Goal: Task Accomplishment & Management: Complete application form

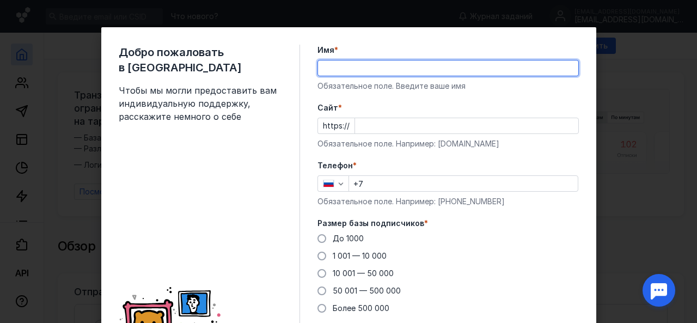
click at [362, 70] on input "Имя *" at bounding box center [448, 67] width 260 height 15
type input "L"
type input "[PERSON_NAME]"
click at [394, 119] on input "Cайт *" at bounding box center [466, 125] width 223 height 15
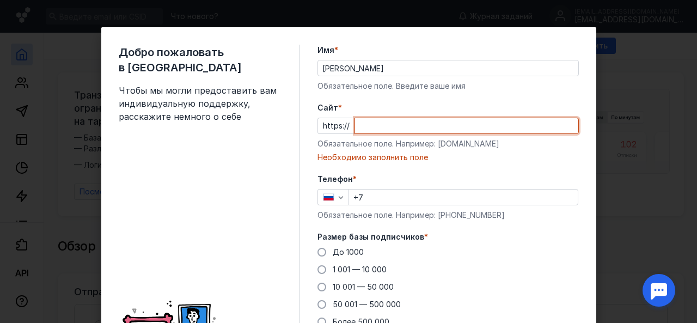
paste input "[DOMAIN_NAME][URL]"
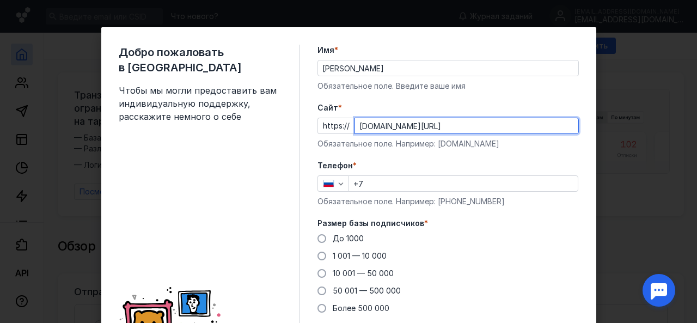
type input "[DOMAIN_NAME][URL]"
click at [425, 187] on input "+7" at bounding box center [463, 183] width 229 height 15
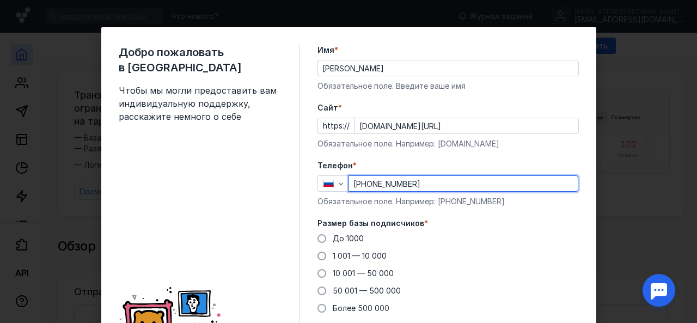
type input "[PHONE_NUMBER]"
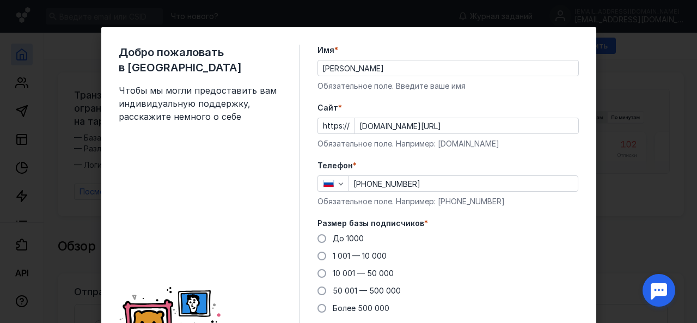
click at [457, 170] on label "Телефон *" at bounding box center [447, 165] width 261 height 11
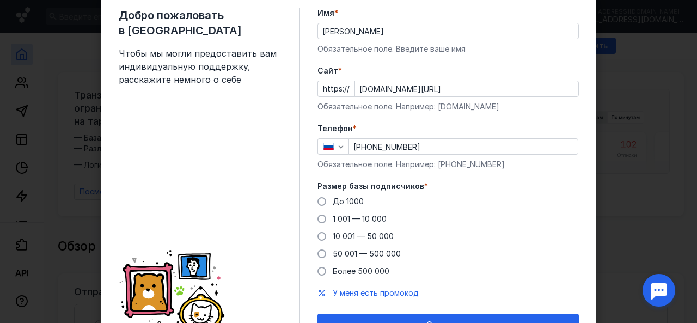
scroll to position [54, 0]
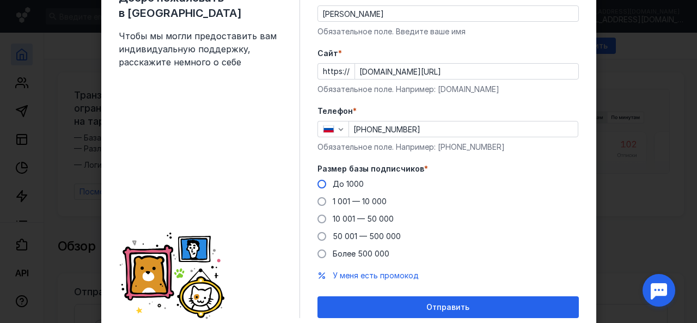
click at [345, 183] on span "До 1000" at bounding box center [348, 183] width 31 height 9
click at [0, 0] on input "До 1000" at bounding box center [0, 0] width 0 height 0
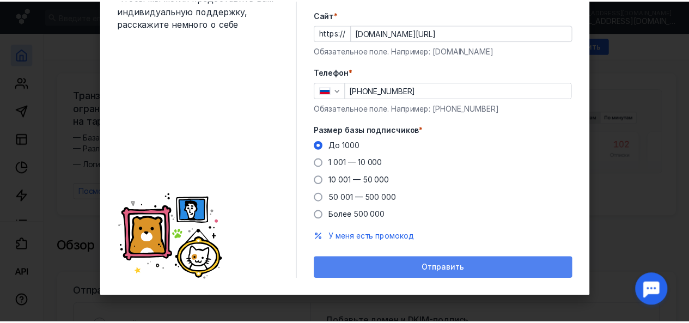
scroll to position [94, 0]
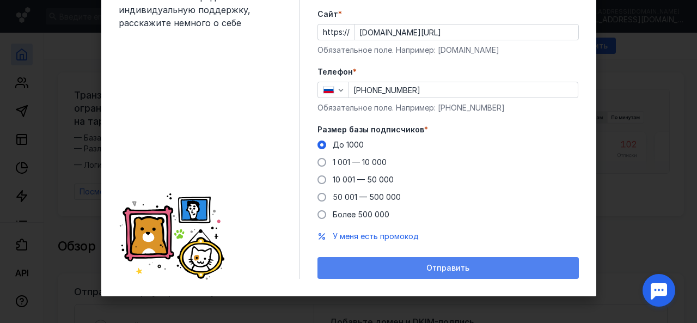
click at [460, 263] on span "Отправить" at bounding box center [447, 267] width 43 height 9
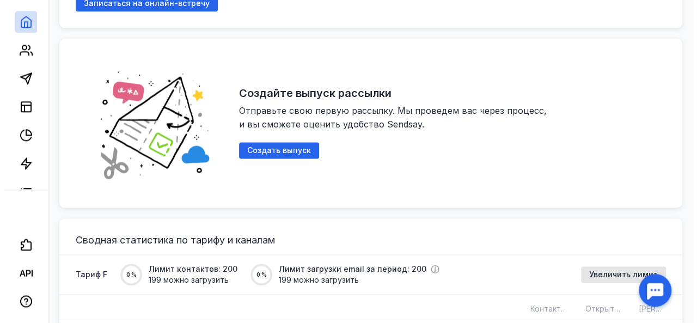
scroll to position [605, 0]
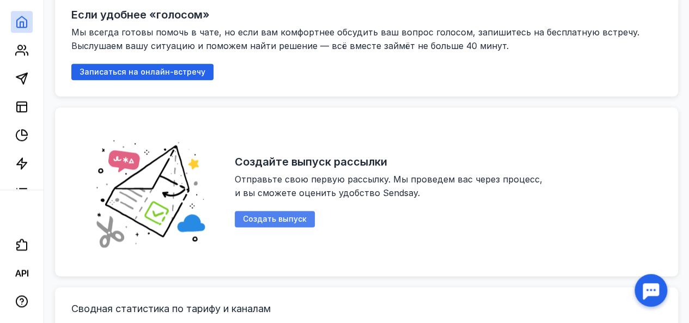
click at [272, 211] on div "Создать выпуск" at bounding box center [275, 219] width 80 height 16
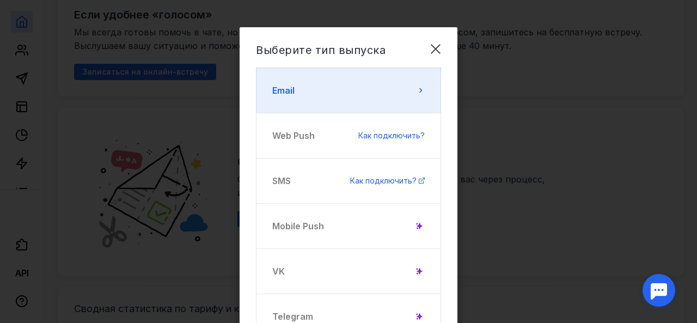
click at [387, 92] on button "Email" at bounding box center [348, 90] width 185 height 46
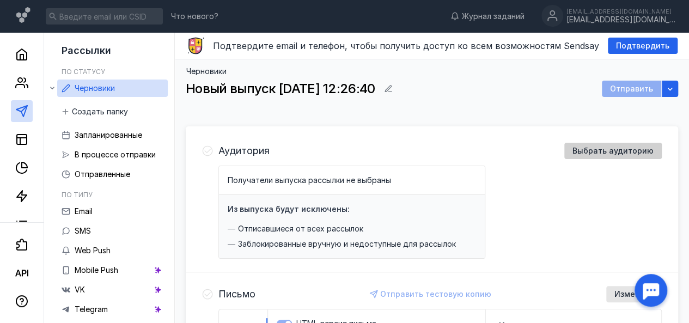
click at [597, 150] on span "Выбрать аудиторию" at bounding box center [612, 150] width 81 height 9
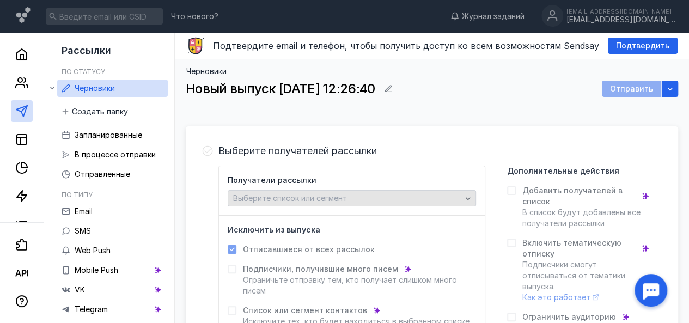
click at [400, 199] on div "Выберите список или сегмент" at bounding box center [347, 198] width 234 height 9
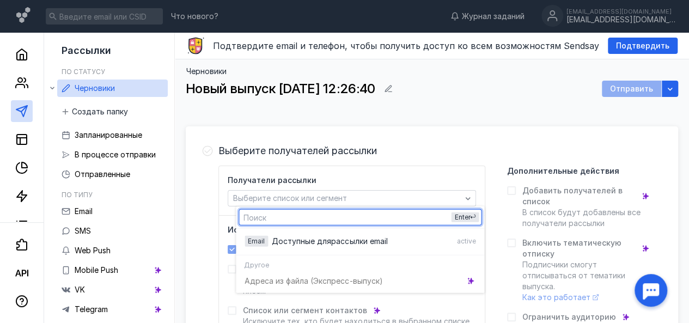
click at [293, 222] on input "text" at bounding box center [360, 217] width 242 height 15
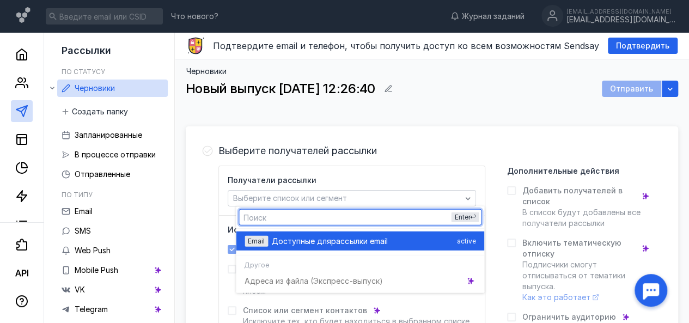
click at [291, 241] on span "Доступные для" at bounding box center [301, 240] width 59 height 11
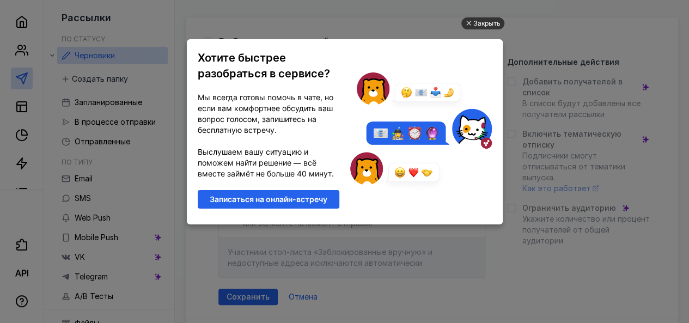
click at [481, 19] on div "Закрыть" at bounding box center [486, 23] width 27 height 12
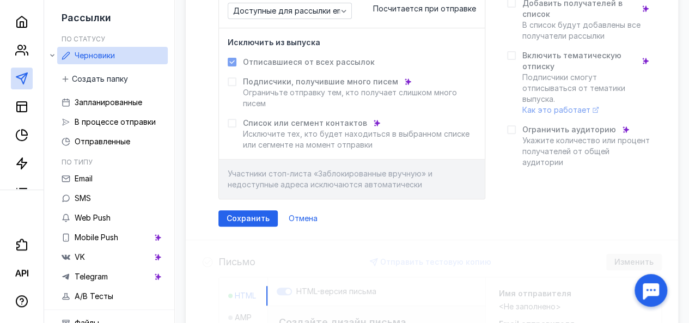
scroll to position [163, 0]
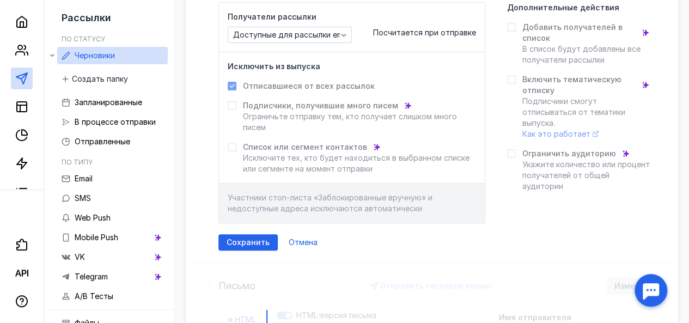
click at [515, 27] on icon at bounding box center [511, 27] width 8 height 8
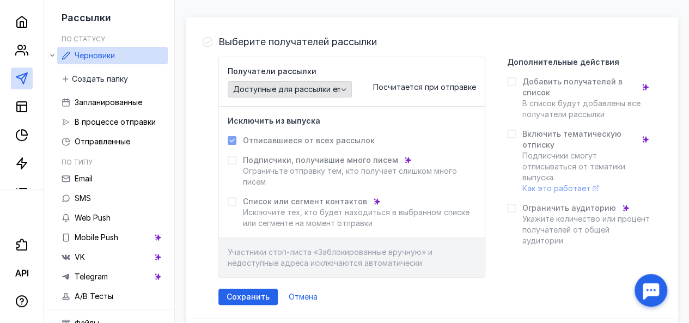
click at [306, 83] on div "Доступные для рассылки email" at bounding box center [290, 89] width 124 height 16
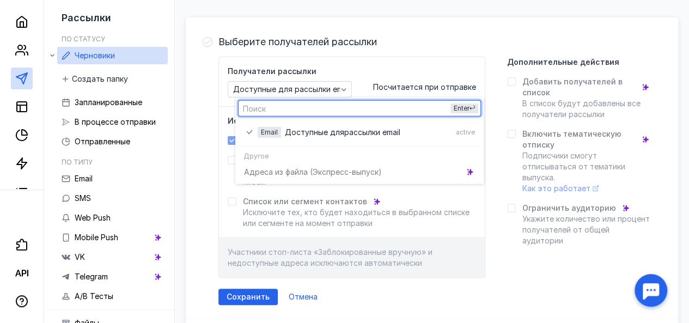
drag, startPoint x: 258, startPoint y: 154, endPoint x: 263, endPoint y: 166, distance: 13.7
click at [258, 154] on span "Другое" at bounding box center [255, 155] width 25 height 9
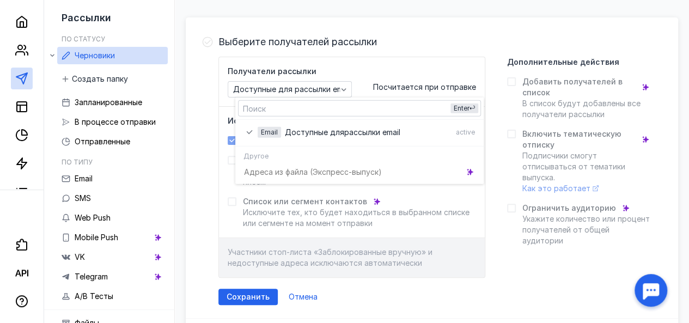
click at [265, 168] on div "Адреса из файла (Э кспресс-выпуск)" at bounding box center [359, 171] width 248 height 19
click at [263, 176] on div "Адреса из файла (Э кспресс-выпуск)" at bounding box center [359, 171] width 248 height 19
click at [495, 161] on div "Получатели рассылки Доступные для рассылки email Посчитается при отправке Исклю…" at bounding box center [439, 167] width 443 height 221
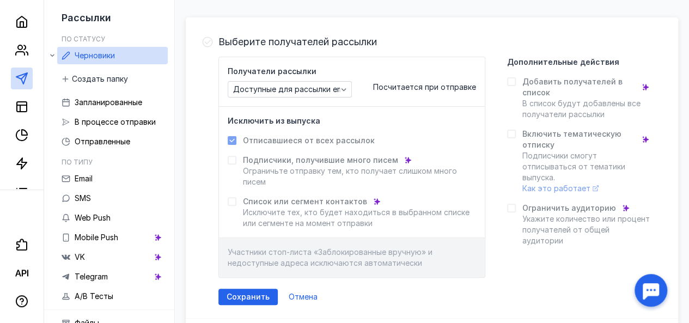
click at [586, 78] on span "Добавить получателей в список" at bounding box center [578, 87] width 113 height 22
drag, startPoint x: 536, startPoint y: 85, endPoint x: 523, endPoint y: 83, distance: 13.8
click at [536, 85] on span "Добавить получателей в список" at bounding box center [578, 87] width 113 height 22
drag, startPoint x: 523, startPoint y: 83, endPoint x: 507, endPoint y: 84, distance: 15.8
click at [515, 83] on div at bounding box center [511, 81] width 9 height 9
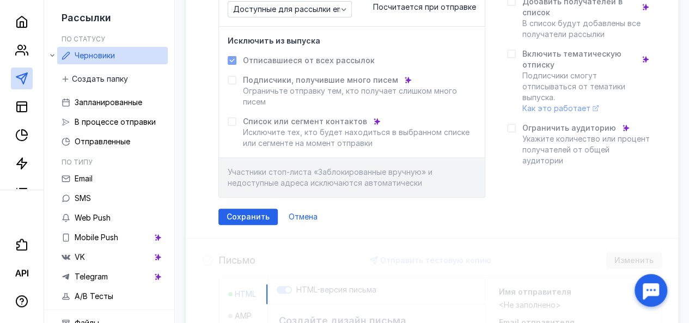
scroll to position [272, 0]
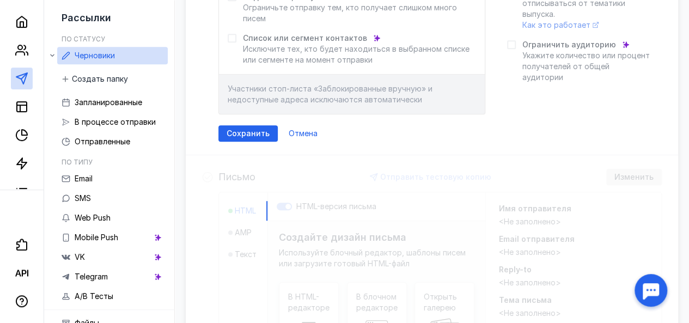
click at [250, 133] on span "Сохранить" at bounding box center [247, 133] width 43 height 9
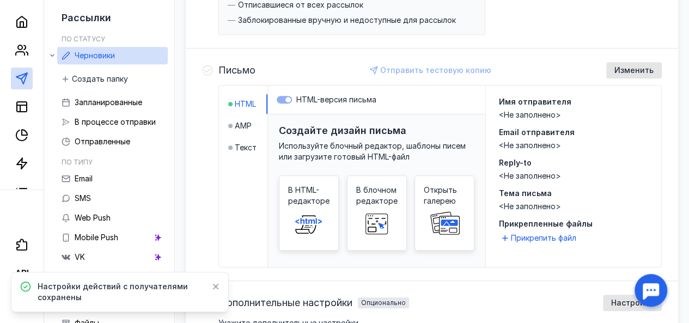
scroll to position [218, 0]
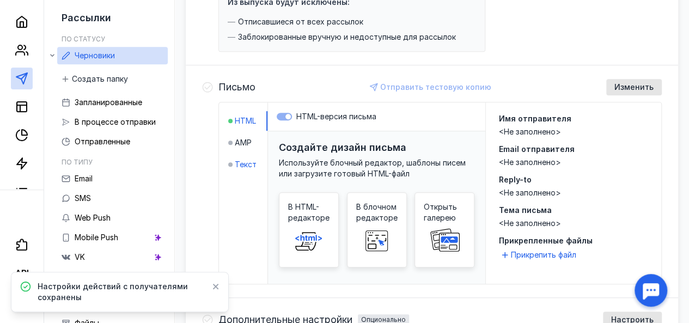
click at [249, 163] on span "Текст" at bounding box center [246, 164] width 22 height 11
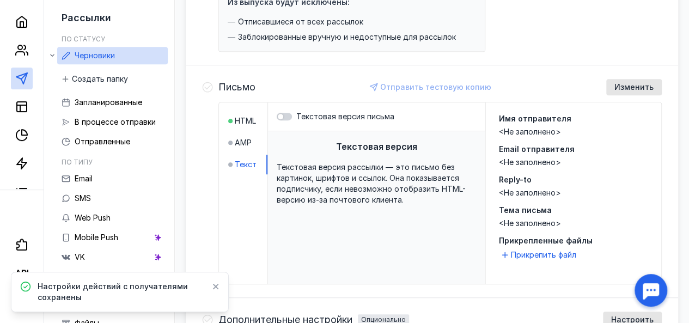
click at [555, 157] on div "<Не заполнено>" at bounding box center [573, 162] width 149 height 11
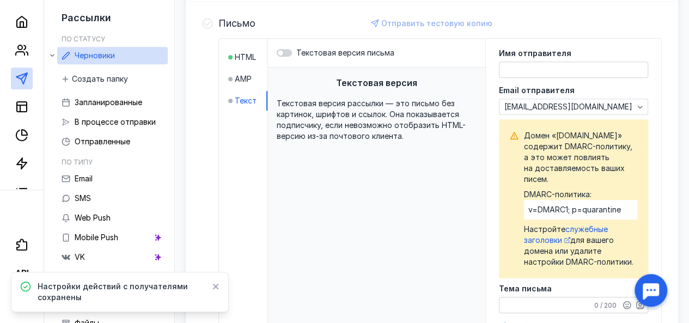
scroll to position [282, 0]
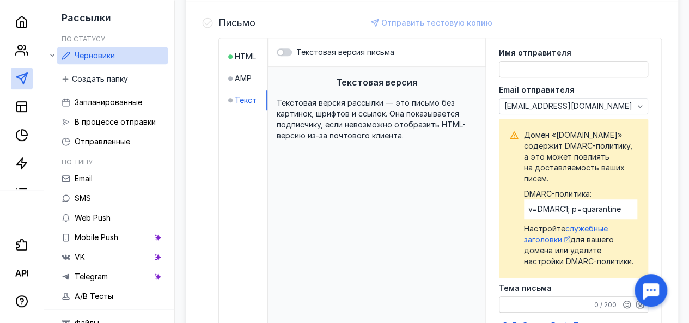
click at [407, 182] on div "Текстовая версия Текстовая версия рассылки — это письмо без картинок, шрифтов и…" at bounding box center [376, 243] width 217 height 353
click at [437, 192] on div "Текстовая версия Текстовая версия рассылки — это письмо без картинок, шрифтов и…" at bounding box center [376, 243] width 217 height 353
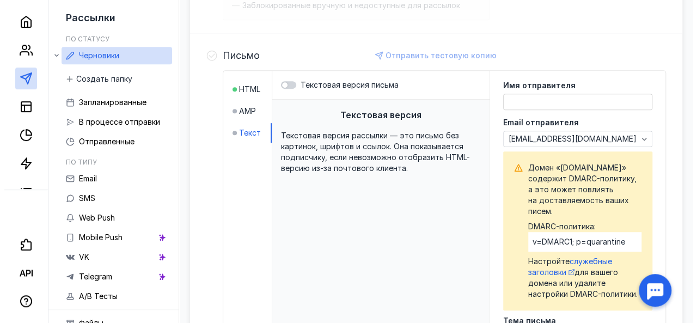
scroll to position [272, 0]
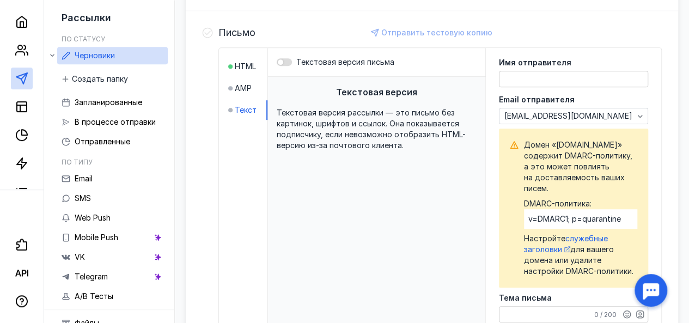
click at [292, 62] on div at bounding box center [284, 62] width 15 height 8
click at [277, 62] on input "Текстовая версия письма" at bounding box center [277, 62] width 0 height 0
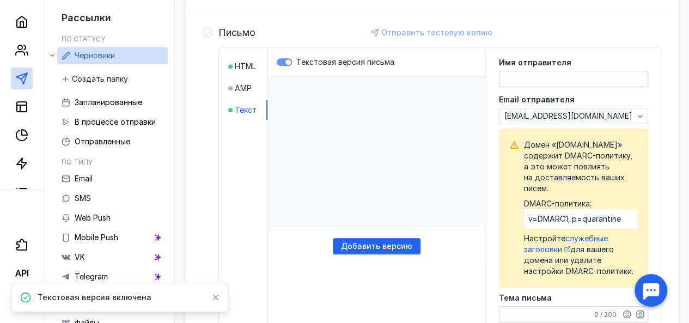
click at [291, 59] on div at bounding box center [287, 61] width 5 height 5
click at [277, 62] on input "Текстовая версия письма" at bounding box center [277, 62] width 0 height 0
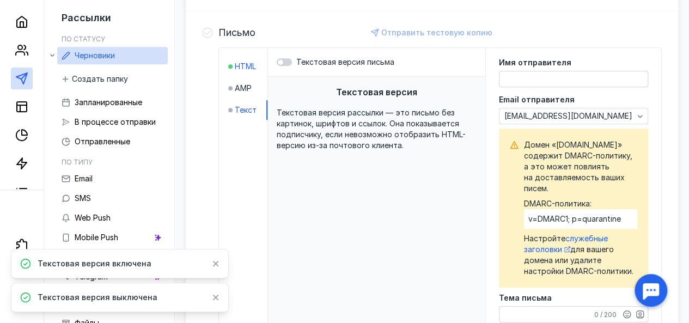
click at [232, 61] on div at bounding box center [230, 66] width 4 height 11
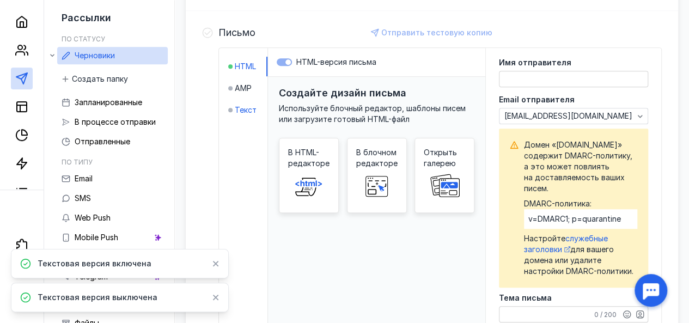
click at [246, 111] on span "Текст" at bounding box center [246, 110] width 22 height 11
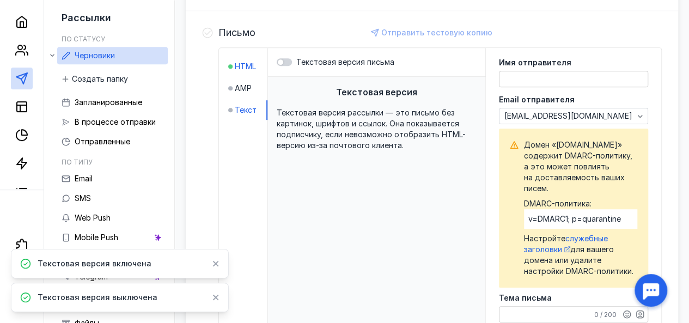
click at [250, 65] on span "HTML" at bounding box center [245, 66] width 21 height 11
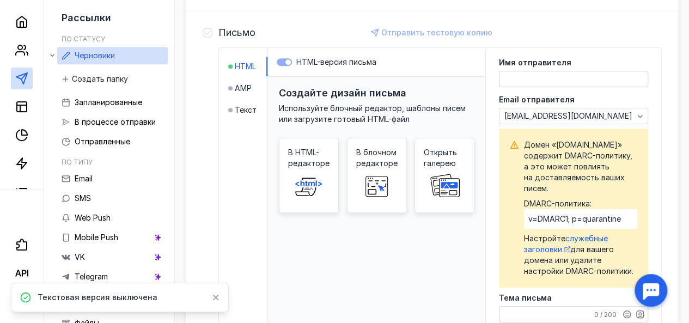
click at [294, 63] on label "HTML-версия письма" at bounding box center [377, 62] width 200 height 11
click at [294, 58] on label "HTML-версия письма" at bounding box center [377, 62] width 200 height 11
click at [290, 60] on label "HTML-версия письма" at bounding box center [377, 62] width 200 height 11
click at [303, 61] on label "HTML-версия письма" at bounding box center [377, 62] width 200 height 11
click at [348, 63] on span "HTML-версия письма" at bounding box center [336, 61] width 80 height 9
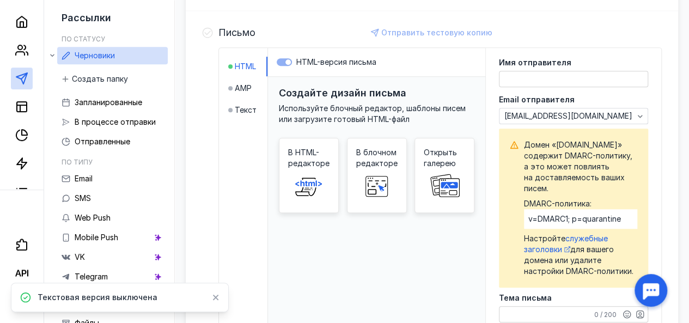
drag, startPoint x: 420, startPoint y: 63, endPoint x: 426, endPoint y: 63, distance: 6.0
click at [421, 63] on label "HTML-версия письма" at bounding box center [377, 62] width 200 height 11
click at [244, 115] on li "Текст" at bounding box center [247, 110] width 39 height 20
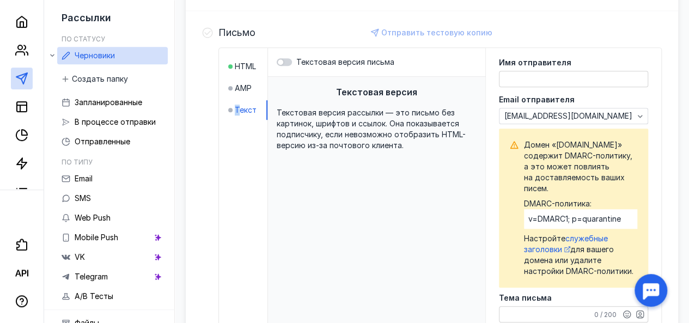
click at [247, 107] on span "Текст" at bounding box center [246, 110] width 22 height 11
click at [299, 57] on label "Текстовая версия письма" at bounding box center [377, 62] width 200 height 11
click at [277, 62] on input "Текстовая версия письма" at bounding box center [277, 62] width 0 height 0
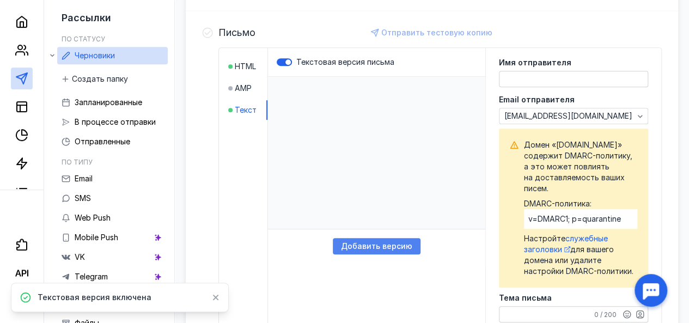
click at [382, 246] on span "Добавить версию" at bounding box center [376, 246] width 71 height 9
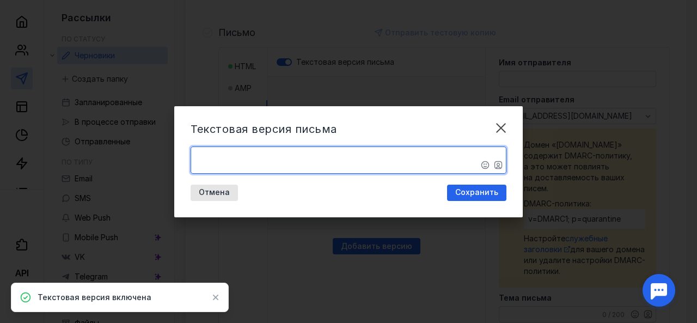
click at [326, 159] on textarea "​" at bounding box center [348, 160] width 315 height 26
paste textarea "[URL][DOMAIN_NAME]"
type textarea "​[URL][DOMAIN_NAME]"
drag, startPoint x: 295, startPoint y: 157, endPoint x: 109, endPoint y: 153, distance: 185.7
click at [109, 153] on div "Текстовая версия письма ​[URL][DOMAIN_NAME] Отмена Сохранить" at bounding box center [348, 161] width 697 height 323
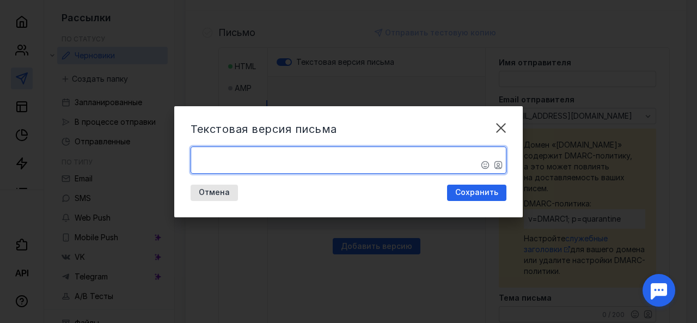
paste textarea "Loremi dolo! Sita conse Adipiscin, elitsedd «Eius tempo», incidi utlabore etdol…"
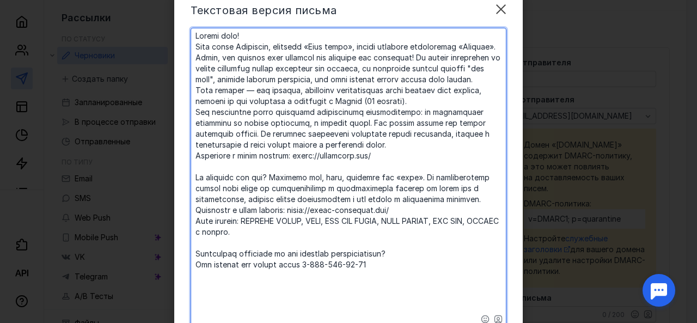
scroll to position [114, 0]
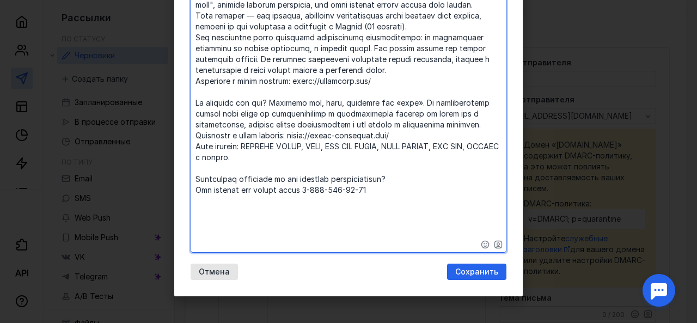
click at [296, 169] on textarea at bounding box center [348, 103] width 315 height 298
click at [444, 180] on textarea at bounding box center [348, 103] width 315 height 298
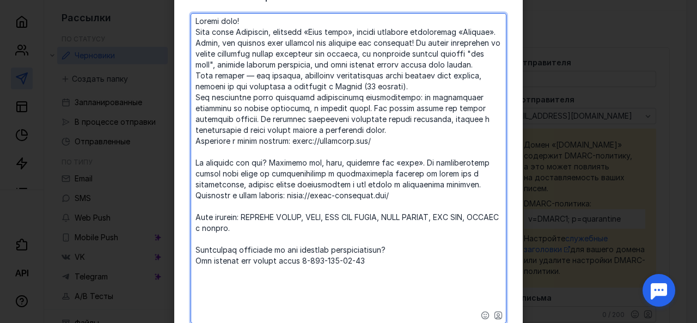
scroll to position [125, 0]
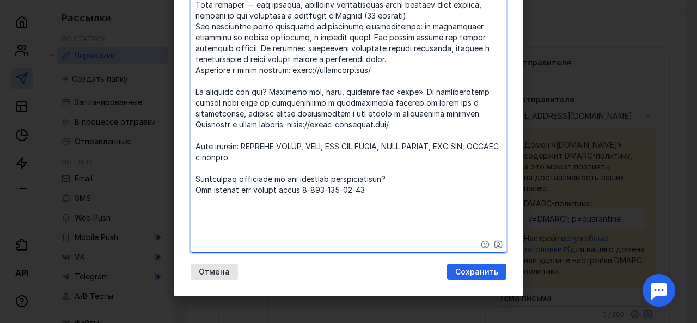
click at [305, 162] on textarea at bounding box center [348, 97] width 315 height 309
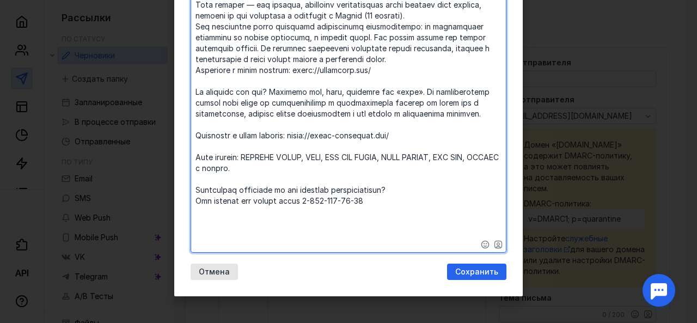
scroll to position [0, 0]
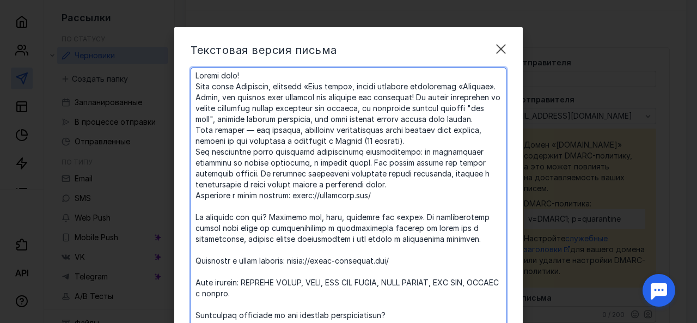
click at [270, 216] on textarea at bounding box center [348, 228] width 315 height 320
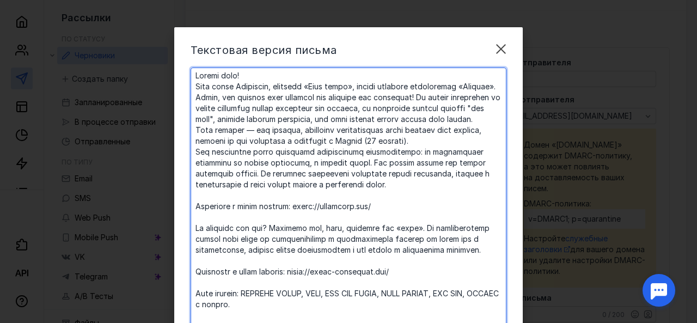
click at [308, 139] on textarea at bounding box center [348, 233] width 315 height 331
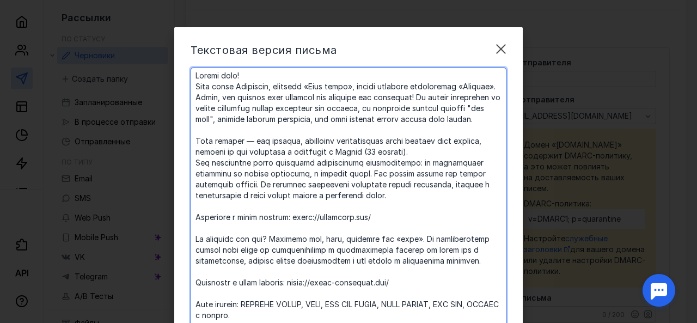
click at [256, 96] on textarea at bounding box center [348, 239] width 315 height 342
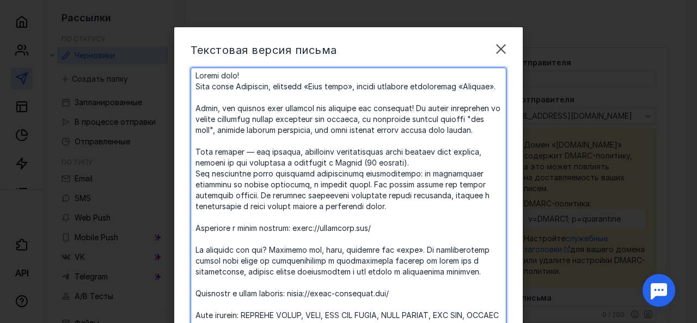
click at [261, 75] on textarea at bounding box center [348, 244] width 315 height 353
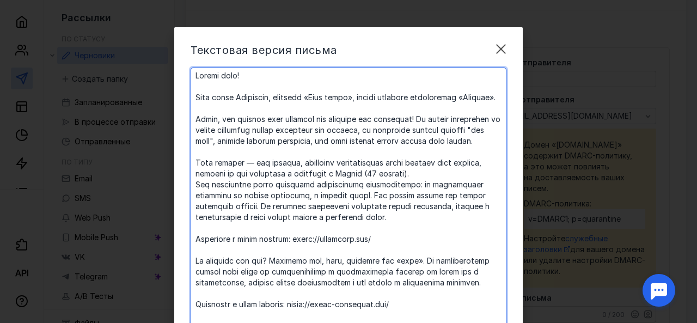
click at [471, 197] on textarea at bounding box center [348, 250] width 315 height 364
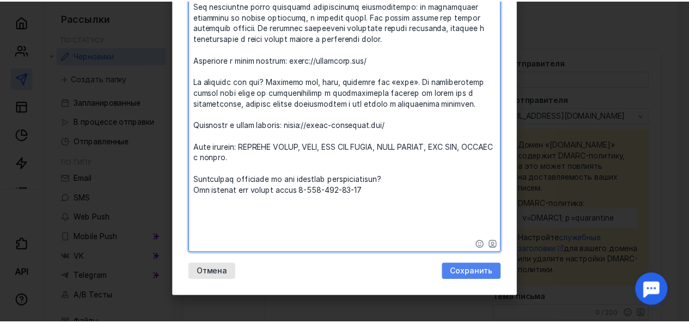
scroll to position [191, 0]
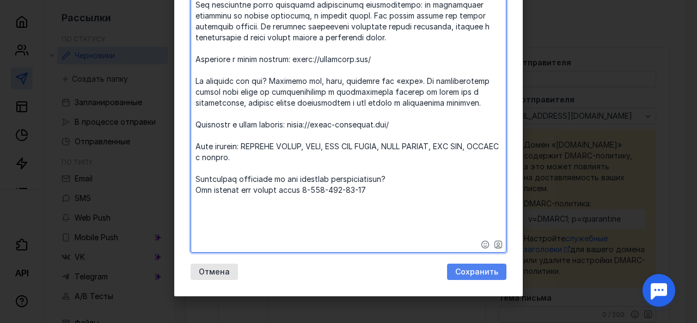
type textarea "Loremi dolo! Sita conse Adipiscin, elitsedd «Eius tempo», incidi utlabore etdol…"
click at [484, 272] on span "Сохранить" at bounding box center [476, 271] width 43 height 9
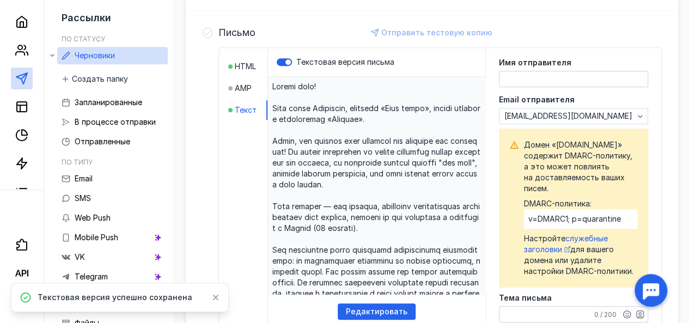
click at [580, 83] on textarea at bounding box center [573, 78] width 148 height 15
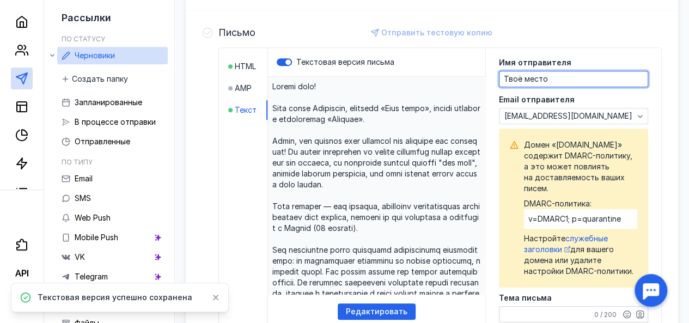
type textarea "Твоё место"
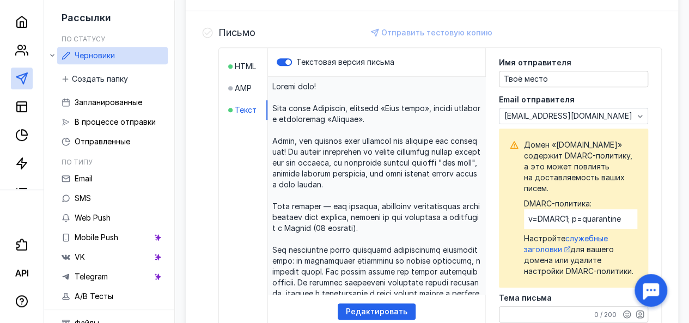
click at [611, 52] on div "Имя отправителя Твоё место Email отправителя [EMAIL_ADDRESS][DOMAIN_NAME] Домен…" at bounding box center [573, 224] width 175 height 353
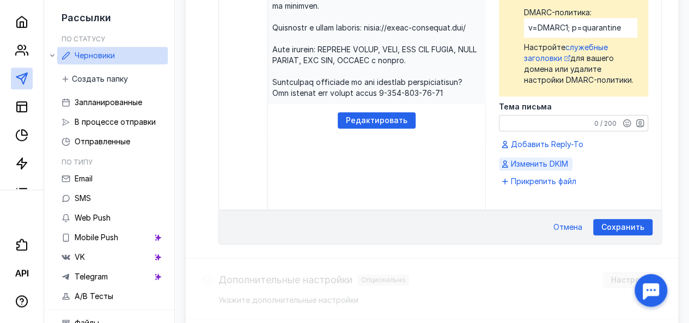
scroll to position [490, 0]
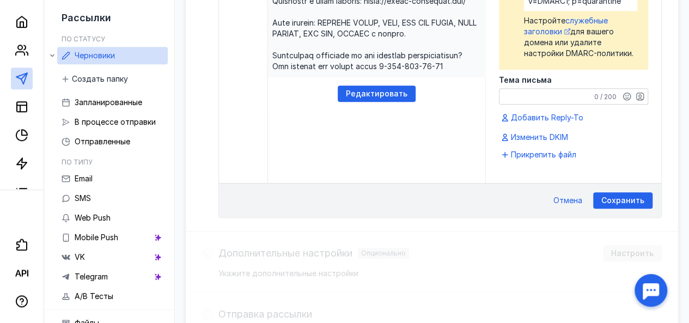
click at [563, 104] on textarea "Тема письма" at bounding box center [573, 96] width 148 height 15
click at [542, 104] on textarea "Тема письма" at bounding box center [573, 96] width 148 height 15
click at [547, 104] on textarea "Тема письма" at bounding box center [573, 96] width 148 height 15
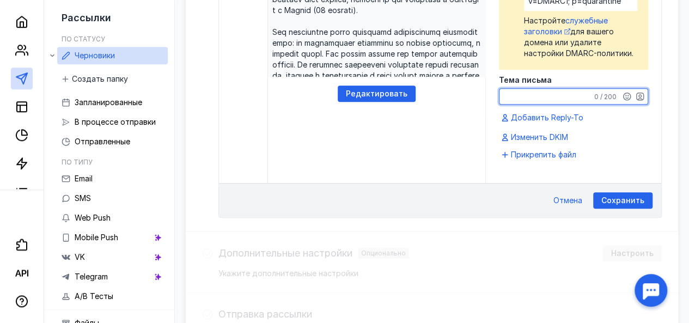
click at [530, 104] on textarea "Тема письма" at bounding box center [573, 96] width 148 height 15
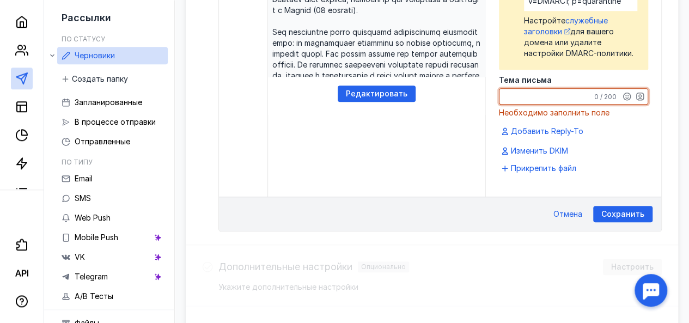
paste textarea "Партнерство: ваша франшиза + наши dark kitchen"
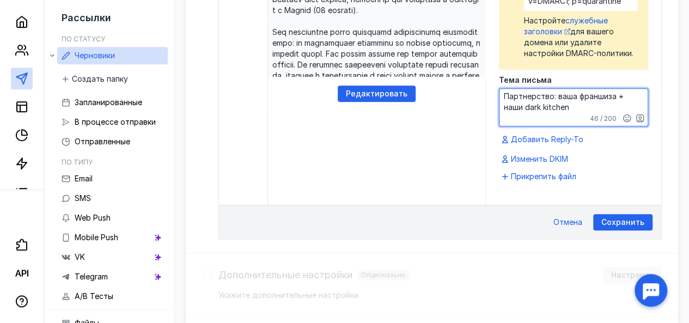
click at [523, 126] on textarea "Партнерство: ваша франшиза + наши dark kitchen" at bounding box center [573, 107] width 148 height 37
type textarea "Партнерство: ваша франшиза + наши dark kitchen"
click at [444, 140] on div "Текстовая версия письма Редактировать" at bounding box center [377, 17] width 218 height 375
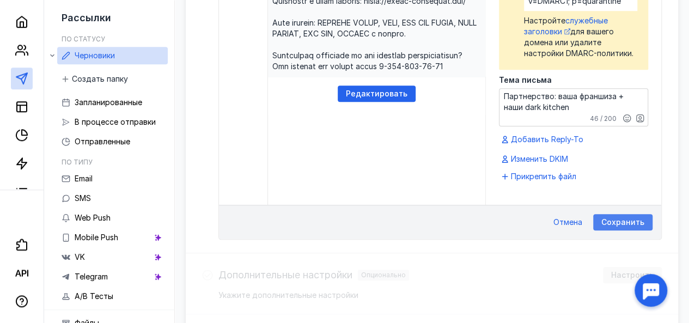
click at [622, 227] on span "Сохранить" at bounding box center [622, 222] width 43 height 9
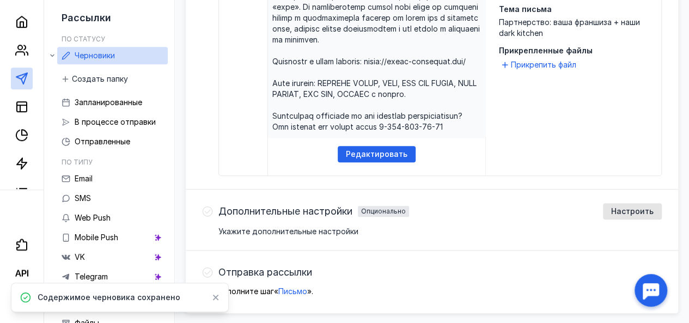
scroll to position [469, 0]
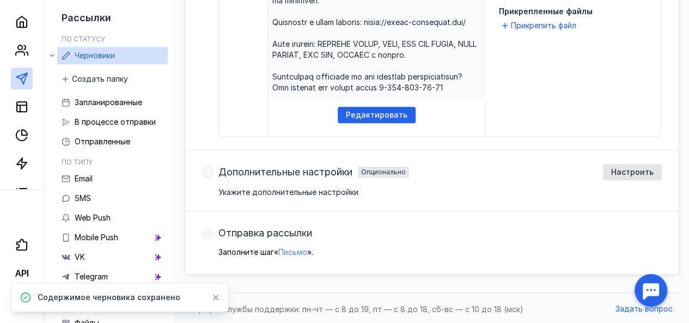
click at [307, 248] on span "Письмо" at bounding box center [292, 251] width 29 height 9
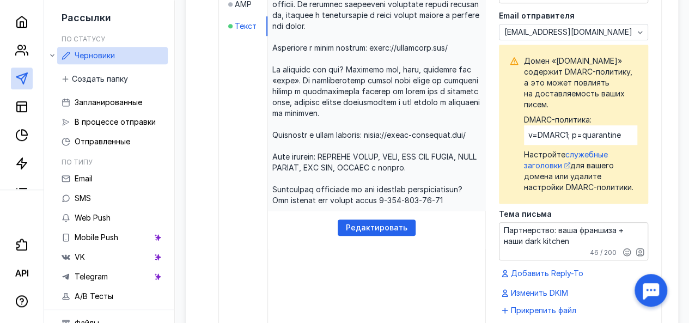
scroll to position [445, 0]
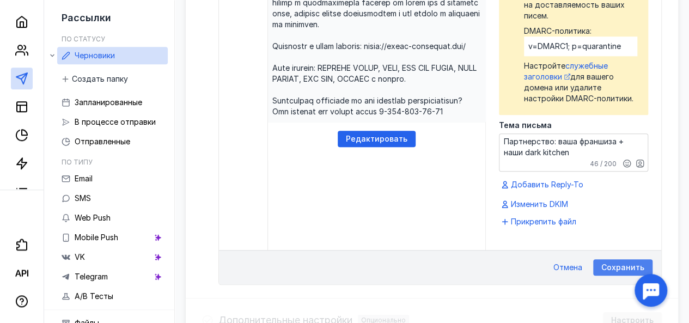
click at [619, 272] on span "Сохранить" at bounding box center [622, 267] width 43 height 9
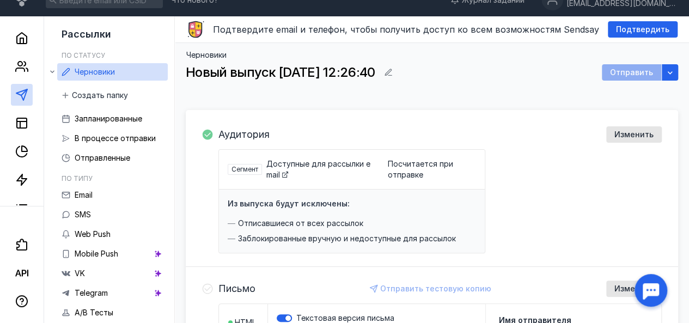
scroll to position [0, 0]
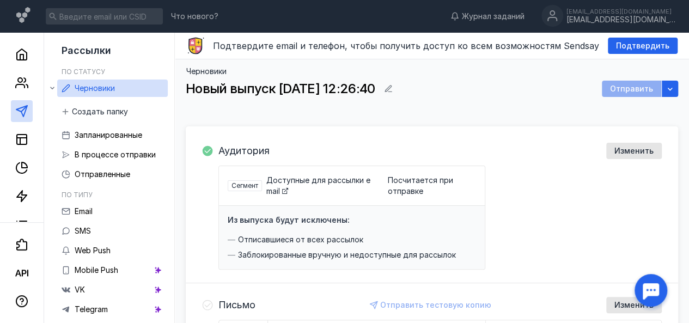
click at [288, 186] on span at bounding box center [285, 189] width 6 height 6
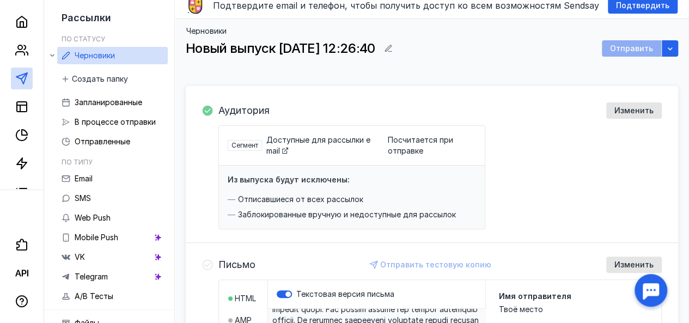
scroll to position [109, 0]
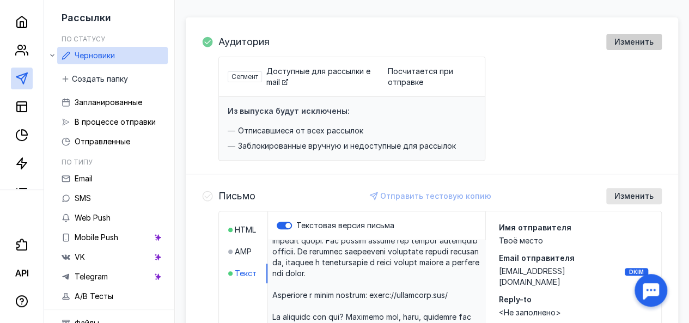
click at [628, 41] on span "Изменить" at bounding box center [633, 42] width 39 height 9
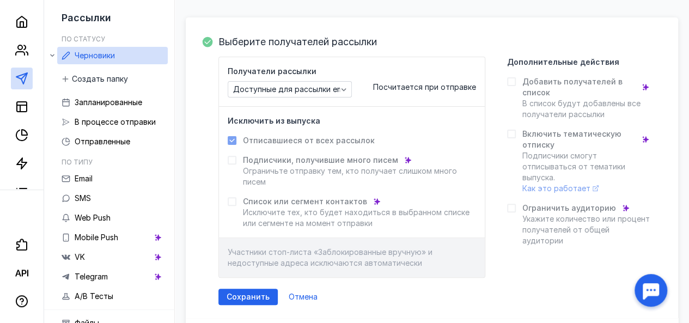
click at [236, 138] on icon at bounding box center [232, 141] width 8 height 8
click at [272, 262] on span "Участники стоп-листа «Заблокированные вручную» и недоступные адреса исключаются…" at bounding box center [330, 257] width 205 height 20
click at [610, 91] on span "Добавить получателей в список" at bounding box center [578, 87] width 113 height 22
drag, startPoint x: 525, startPoint y: 78, endPoint x: 520, endPoint y: 82, distance: 5.9
click at [525, 78] on label "Добавить получателей в список В список будут добавлены все получатели рассылки" at bounding box center [579, 98] width 144 height 44
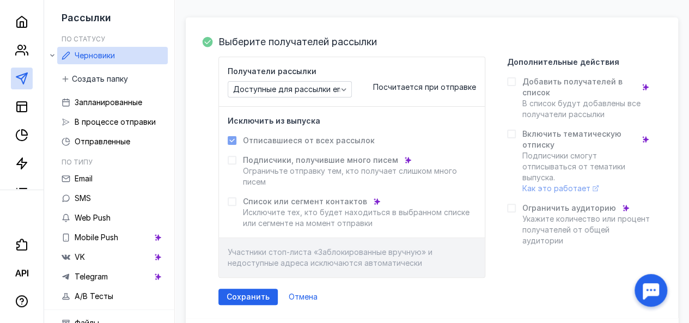
click at [515, 82] on icon at bounding box center [511, 82] width 8 height 8
click at [515, 81] on div at bounding box center [511, 81] width 9 height 9
click at [311, 87] on span "Доступные для рассылки email" at bounding box center [292, 89] width 118 height 9
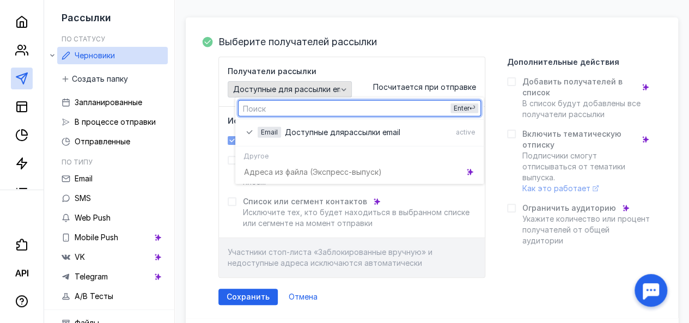
drag, startPoint x: 311, startPoint y: 87, endPoint x: 327, endPoint y: 85, distance: 15.9
click at [313, 87] on span "Доступные для рассылки email" at bounding box center [292, 89] width 118 height 9
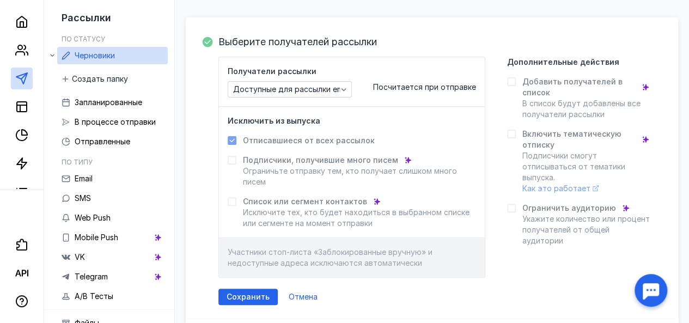
click at [407, 90] on span "Посчитается при отправке" at bounding box center [424, 86] width 103 height 9
click at [409, 85] on span "Посчитается при отправке" at bounding box center [424, 86] width 103 height 9
click at [317, 292] on span "Отмена" at bounding box center [302, 296] width 29 height 9
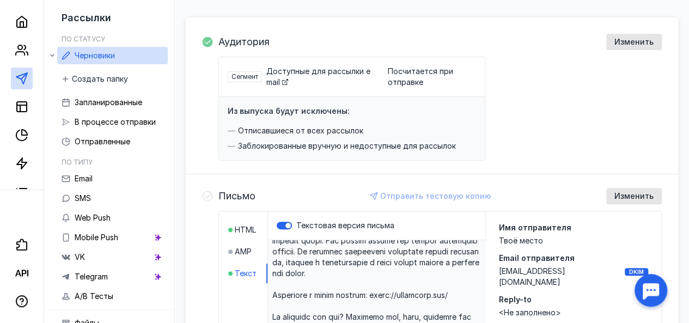
click at [291, 82] on span "Доступные для рассылки email" at bounding box center [318, 76] width 104 height 20
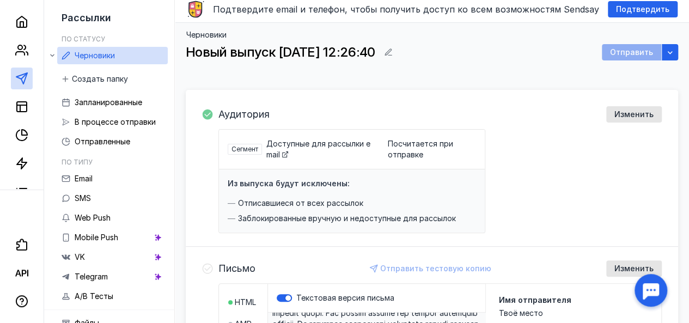
scroll to position [0, 0]
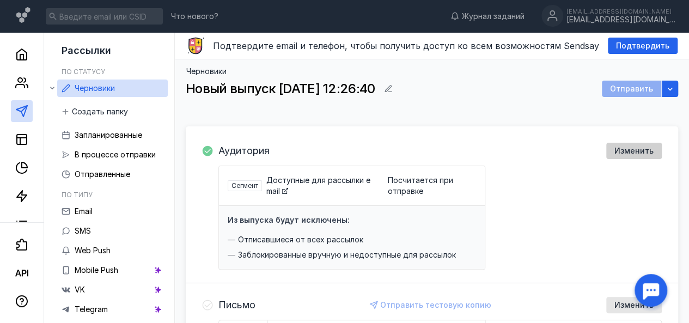
click at [630, 148] on span "Изменить" at bounding box center [633, 150] width 39 height 9
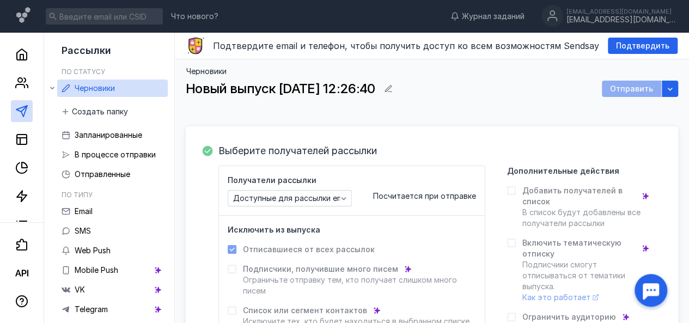
drag, startPoint x: 541, startPoint y: 201, endPoint x: 483, endPoint y: 189, distance: 58.4
click at [540, 201] on span "Добавить получателей в список" at bounding box center [578, 196] width 113 height 22
click at [453, 195] on span "Посчитается при отправке" at bounding box center [424, 195] width 103 height 9
click at [348, 201] on icon "button" at bounding box center [343, 198] width 9 height 9
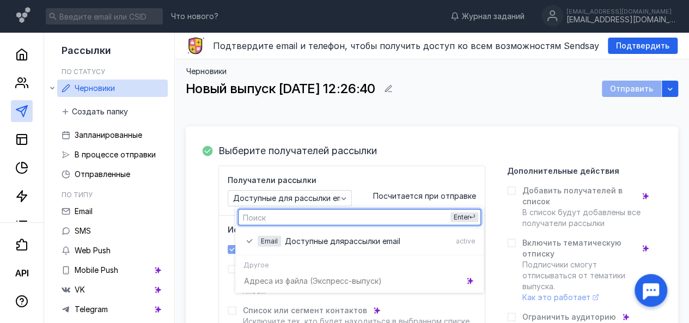
click at [336, 216] on input "text" at bounding box center [359, 217] width 242 height 15
click at [414, 220] on input "text" at bounding box center [359, 217] width 242 height 15
click at [415, 220] on input "text" at bounding box center [359, 217] width 242 height 15
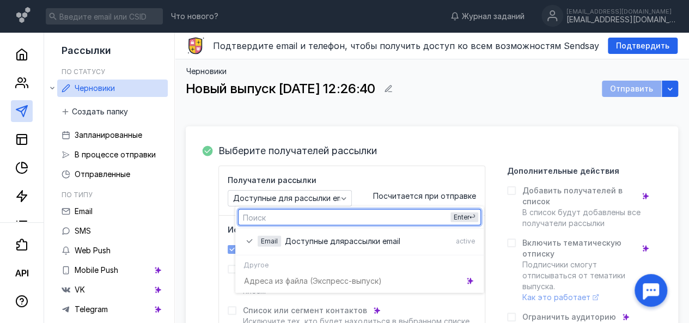
click at [415, 220] on input "text" at bounding box center [359, 217] width 242 height 15
click at [320, 284] on div "Адреса из файла (Э кспресс-выпуск)" at bounding box center [359, 280] width 248 height 19
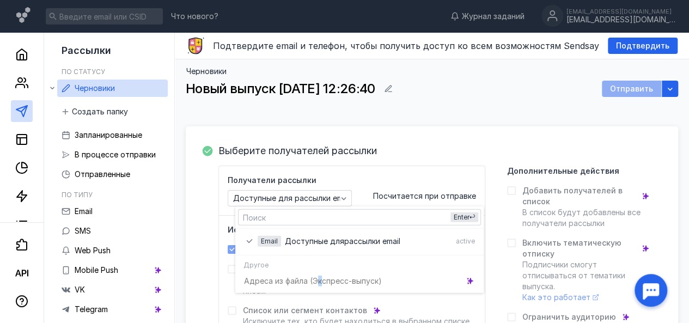
click at [323, 281] on div "Адреса из файла (Э кспресс-выпуск)" at bounding box center [359, 280] width 248 height 19
click at [330, 277] on div "Адреса из файла (Э кспресс-выпуск)" at bounding box center [359, 280] width 248 height 19
click at [329, 277] on div "Адреса из файла (Э кспресс-выпуск)" at bounding box center [359, 280] width 248 height 19
drag, startPoint x: 284, startPoint y: 281, endPoint x: 267, endPoint y: 269, distance: 20.4
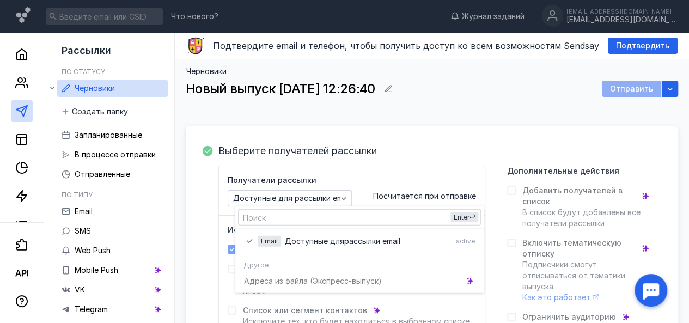
click at [282, 280] on div "Адреса из файла (Э кспресс-выпуск)" at bounding box center [359, 280] width 248 height 19
click at [263, 266] on span "Другое" at bounding box center [255, 264] width 25 height 9
click at [262, 266] on span "Другое" at bounding box center [255, 264] width 25 height 9
click at [647, 193] on icon at bounding box center [645, 196] width 8 height 8
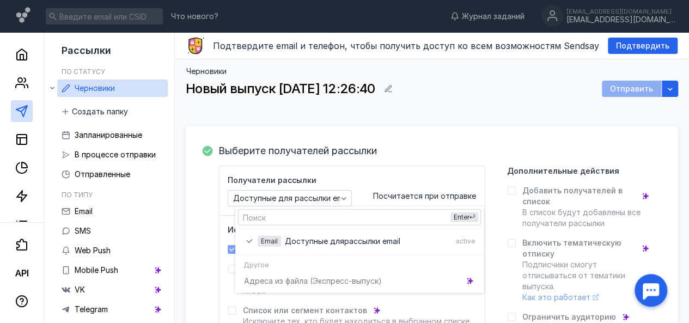
click at [537, 223] on span "В список будут добавлены все получатели рассылки" at bounding box center [581, 217] width 118 height 20
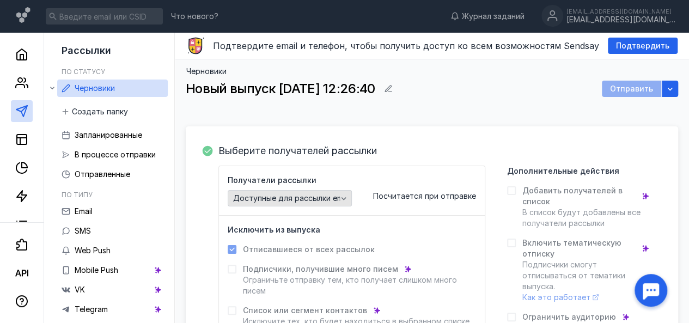
click at [260, 192] on div "Доступные для рассылки email" at bounding box center [290, 198] width 124 height 16
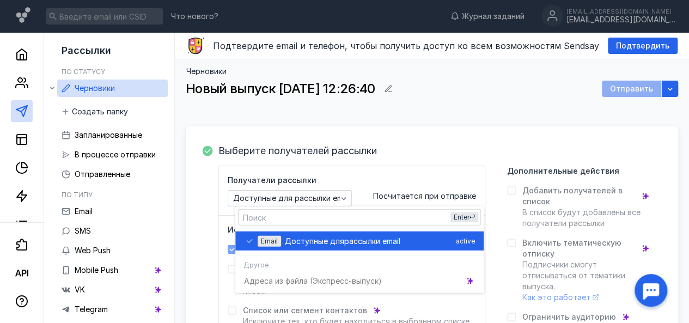
click at [337, 243] on span "Доступные для" at bounding box center [314, 240] width 59 height 11
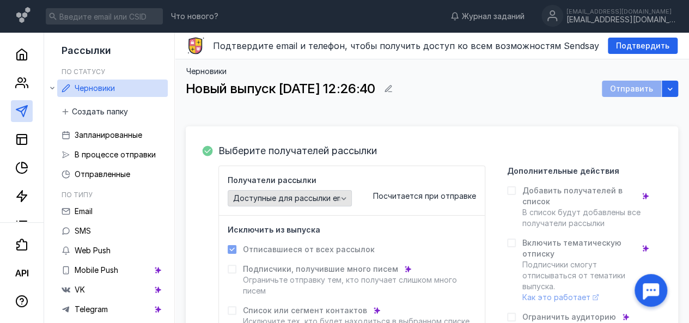
click at [309, 194] on span "Доступные для рассылки email" at bounding box center [292, 198] width 118 height 9
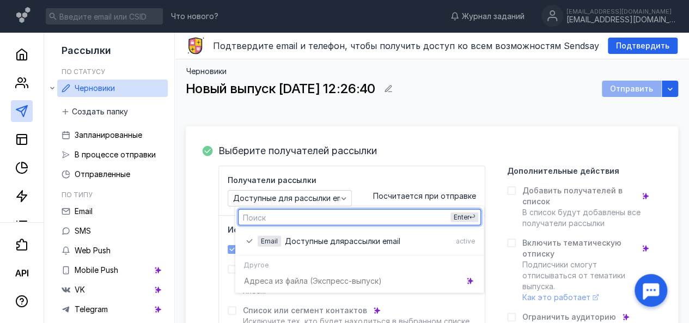
click at [264, 218] on input "text" at bounding box center [359, 217] width 242 height 15
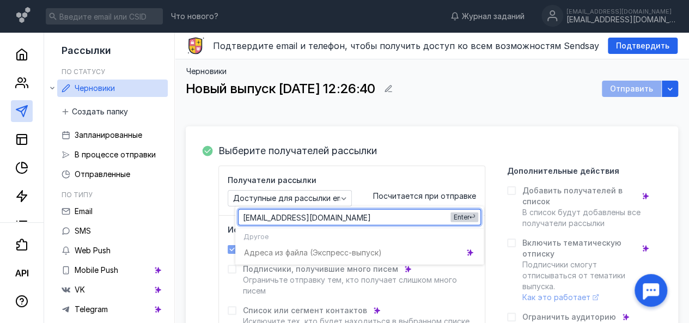
click at [465, 218] on span "Enter" at bounding box center [461, 217] width 16 height 8
drag, startPoint x: 411, startPoint y: 213, endPoint x: 417, endPoint y: 211, distance: 6.4
click at [411, 213] on input "[EMAIL_ADDRESS][DOMAIN_NAME]" at bounding box center [359, 217] width 242 height 15
type input "[EMAIL_ADDRESS][DOMAIN_NAME]"
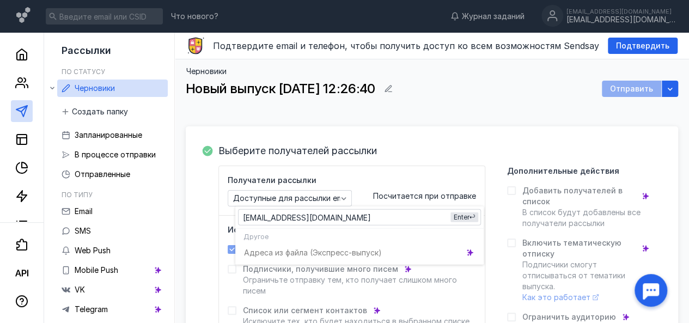
click at [427, 199] on span "Посчитается при отправке" at bounding box center [424, 195] width 103 height 9
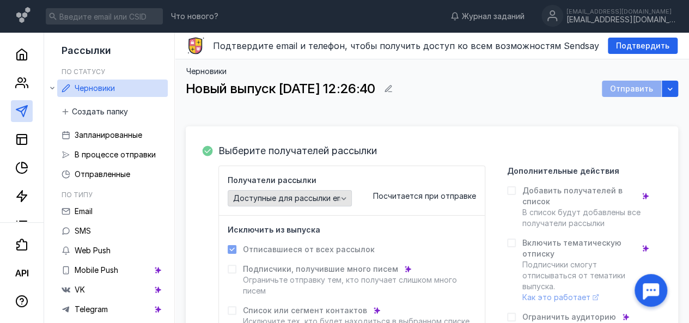
click at [347, 200] on icon "button" at bounding box center [343, 198] width 9 height 9
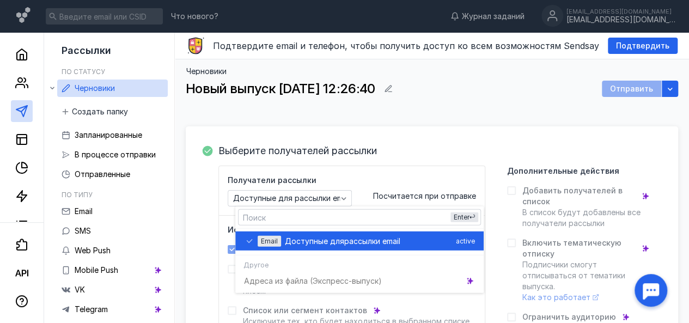
click at [333, 244] on span "Доступные для" at bounding box center [314, 240] width 59 height 11
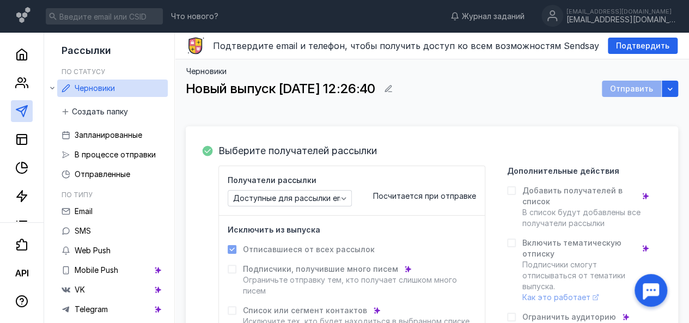
click at [352, 176] on div "Получатели рассылки Доступные для рассылки email" at bounding box center [290, 191] width 124 height 32
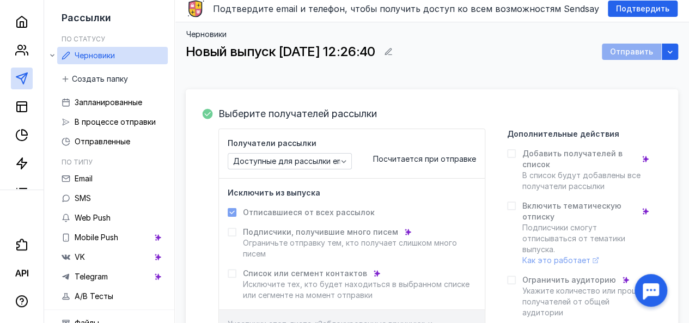
scroll to position [54, 0]
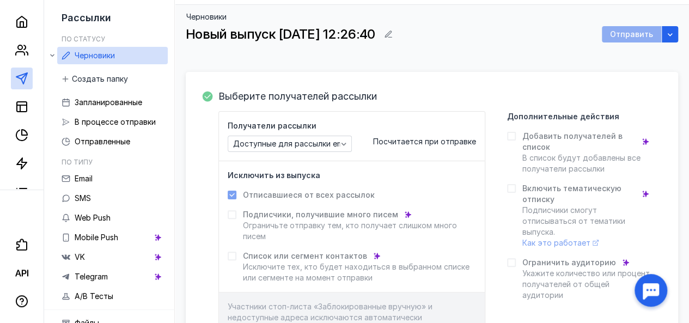
click at [320, 214] on span "Подписчики, получившие много писем" at bounding box center [320, 214] width 155 height 11
click at [302, 259] on span "Список или сегмент контактов" at bounding box center [305, 255] width 124 height 11
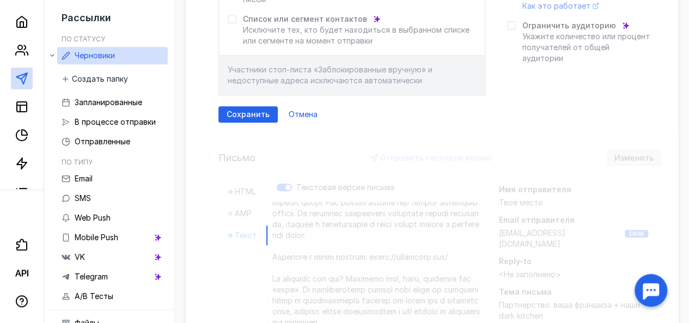
scroll to position [272, 0]
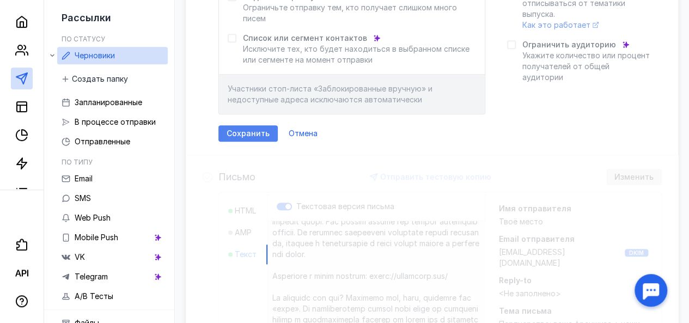
click at [258, 134] on span "Сохранить" at bounding box center [247, 133] width 43 height 9
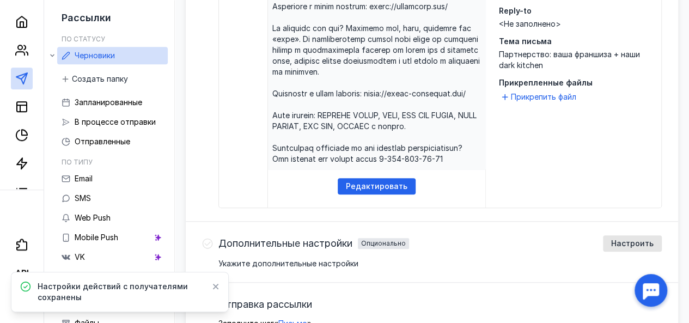
scroll to position [435, 0]
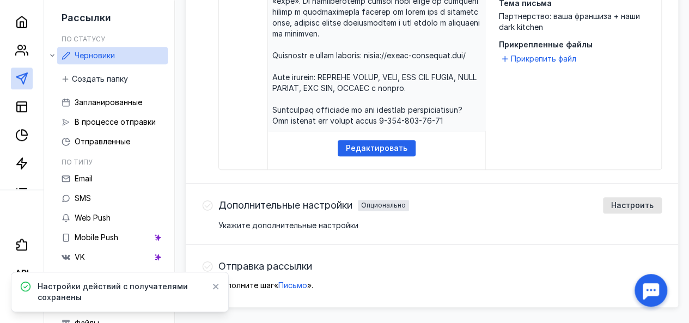
click at [213, 287] on icon at bounding box center [216, 286] width 8 height 9
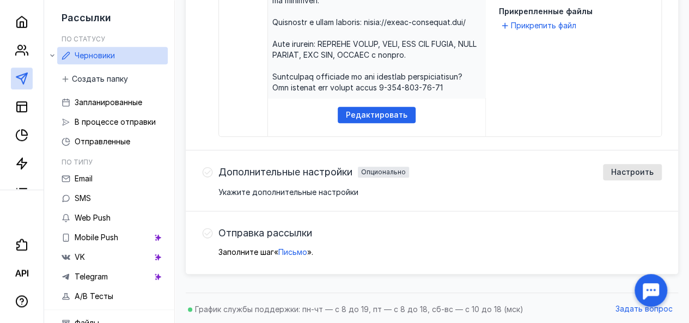
click at [300, 251] on span "Письмо" at bounding box center [292, 251] width 29 height 9
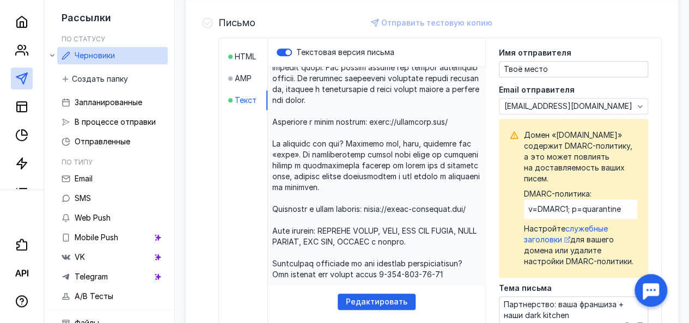
scroll to position [281, 0]
click at [591, 238] on span "служебные заголовки" at bounding box center [566, 234] width 84 height 20
click at [600, 240] on span "служебные заголовки" at bounding box center [566, 234] width 84 height 20
